Goal: Check status

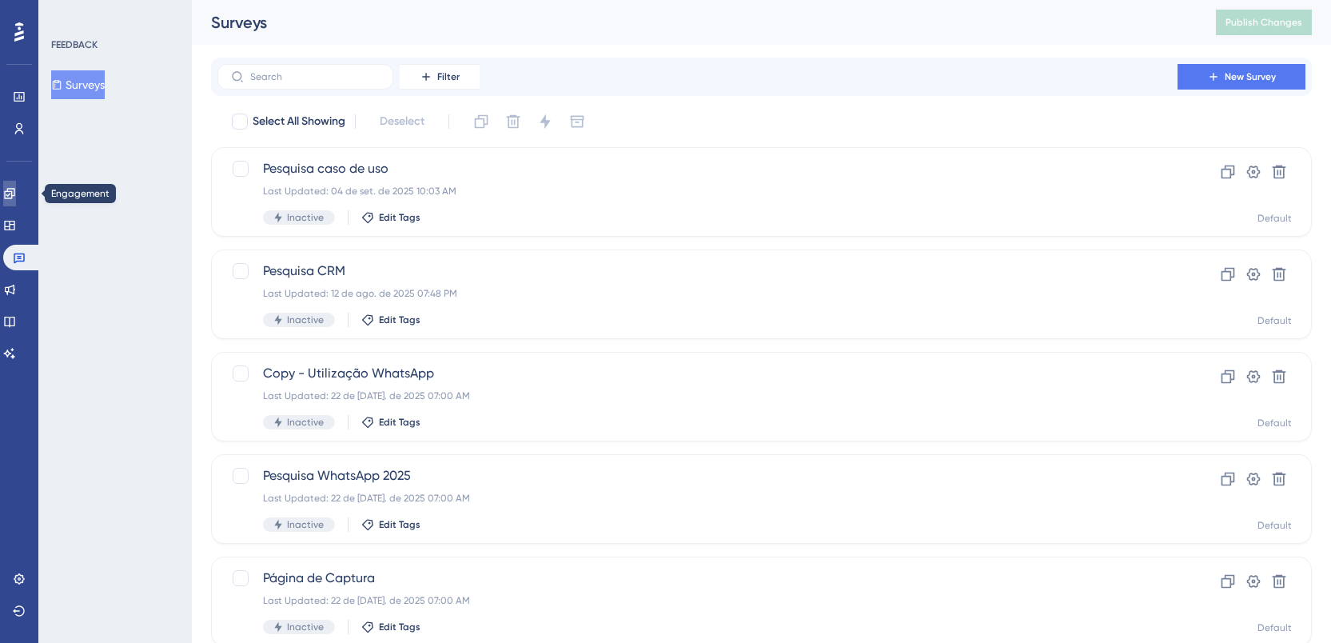
click at [14, 189] on icon at bounding box center [9, 193] width 10 height 10
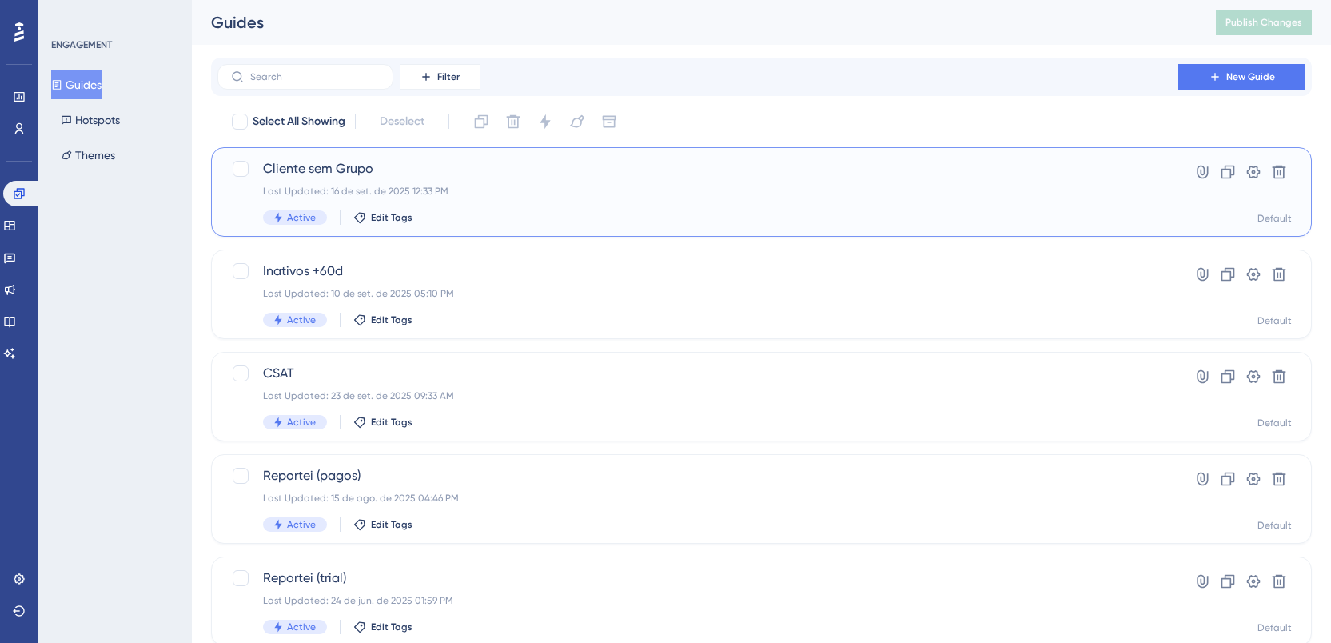
click at [485, 200] on div "Cliente sem Grupo Last Updated: 16 de set. de 2025 12:33 PM Active Edit Tags" at bounding box center [697, 192] width 869 height 66
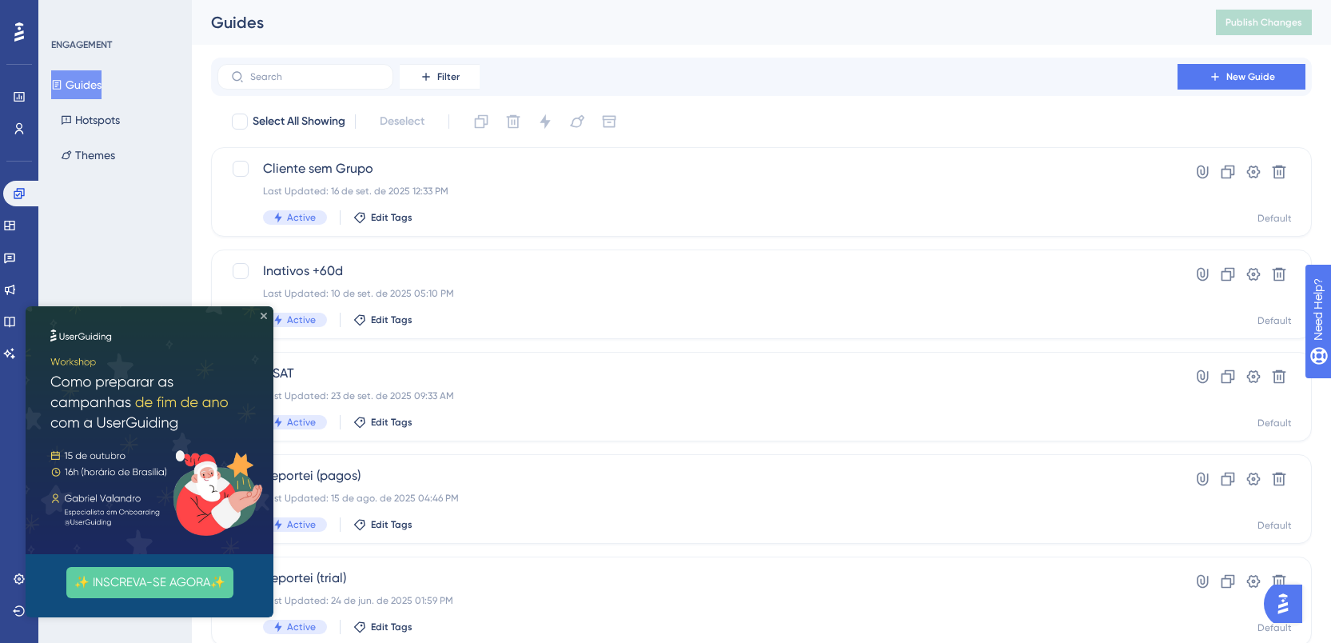
click at [265, 315] on icon "Close Preview" at bounding box center [264, 316] width 6 height 6
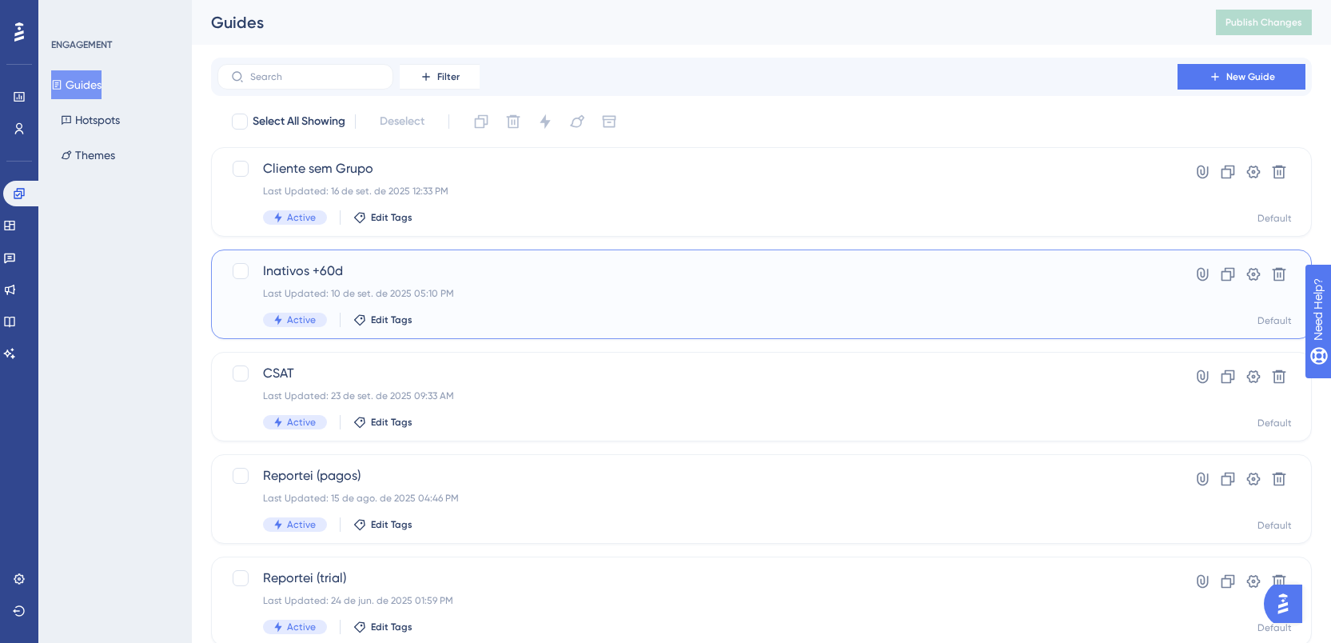
click at [420, 279] on span "Inativos +60d" at bounding box center [697, 270] width 869 height 19
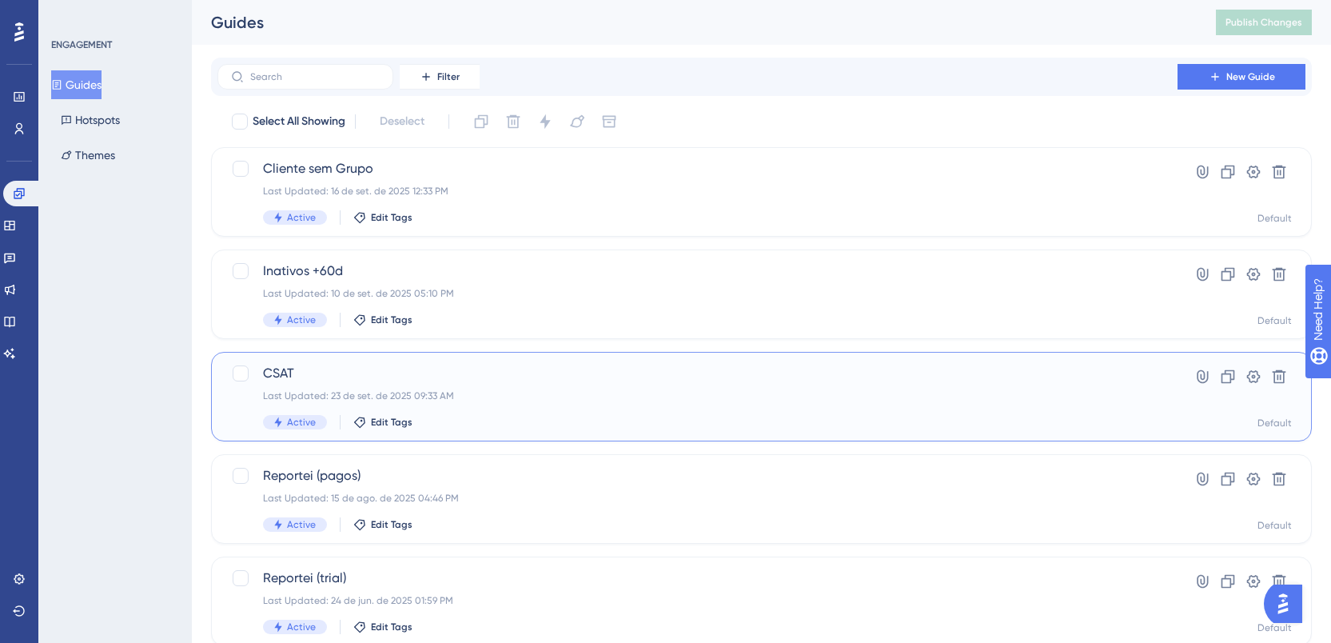
click at [382, 366] on span "CSAT" at bounding box center [697, 373] width 869 height 19
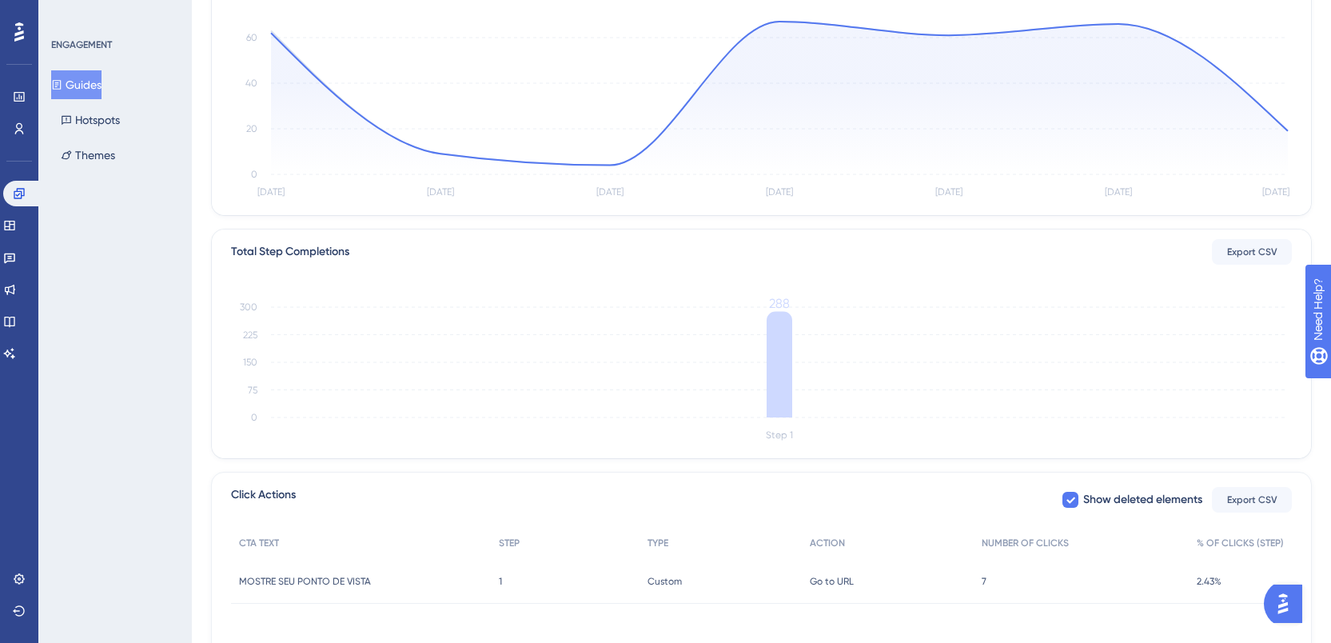
scroll to position [370, 0]
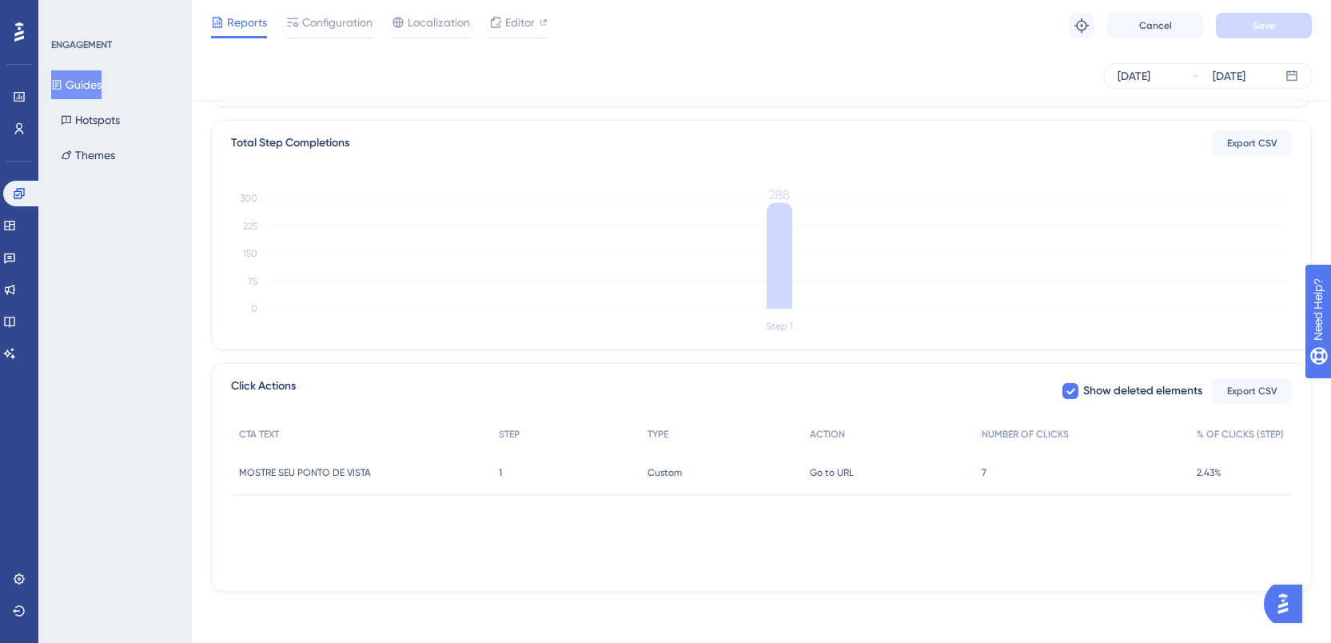
click at [1014, 476] on div "7 7" at bounding box center [1081, 472] width 215 height 45
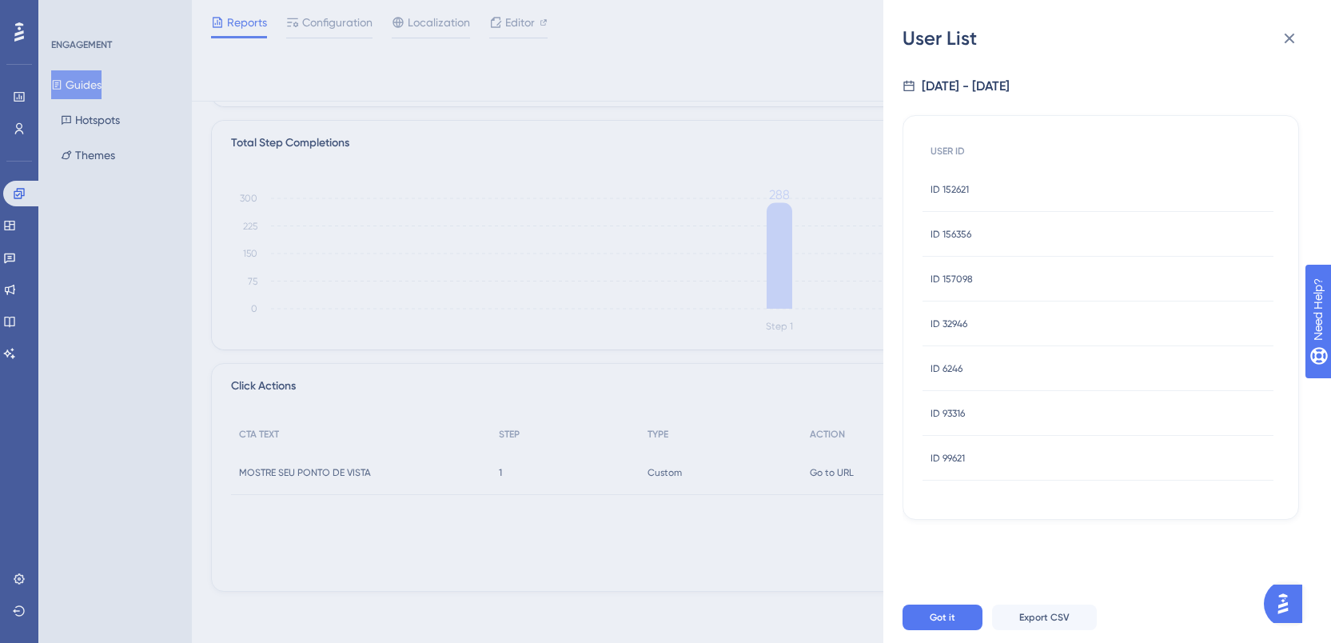
click at [718, 324] on div "User List [DATE] - [DATE] USER ID ID 152621 ID 152621 ID 156356 ID 156356 ID 15…" at bounding box center [665, 321] width 1331 height 643
